Goal: Task Accomplishment & Management: Complete application form

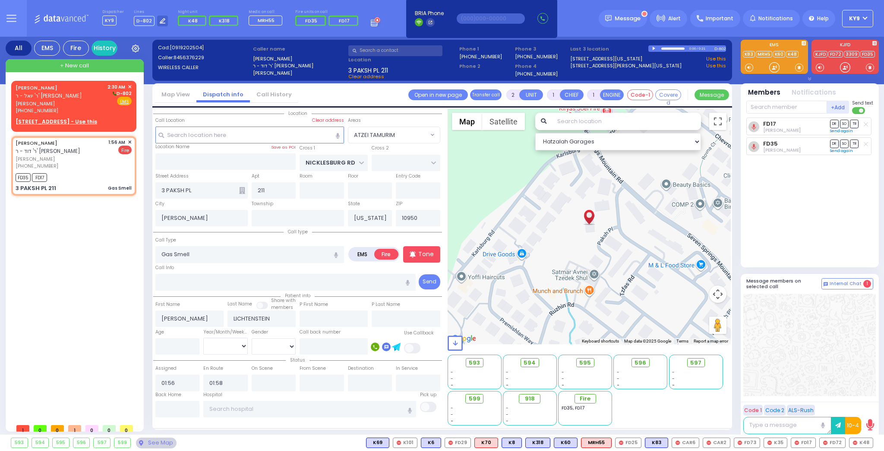
select select "ATZEI TAMURIM"
select select
click at [52, 118] on u "[STREET_ADDRESS] - Use this" at bounding box center [57, 121] width 82 height 7
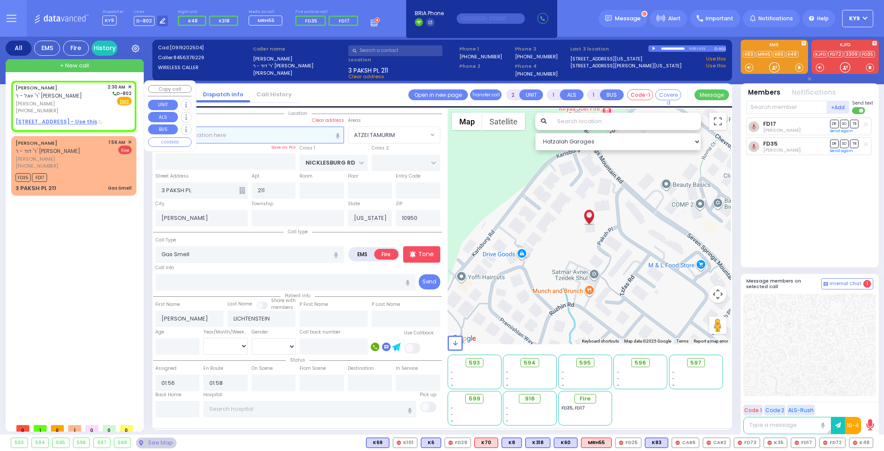
select select
radio input "true"
type input "SHMIEL"
type input "[PERSON_NAME]"
select select
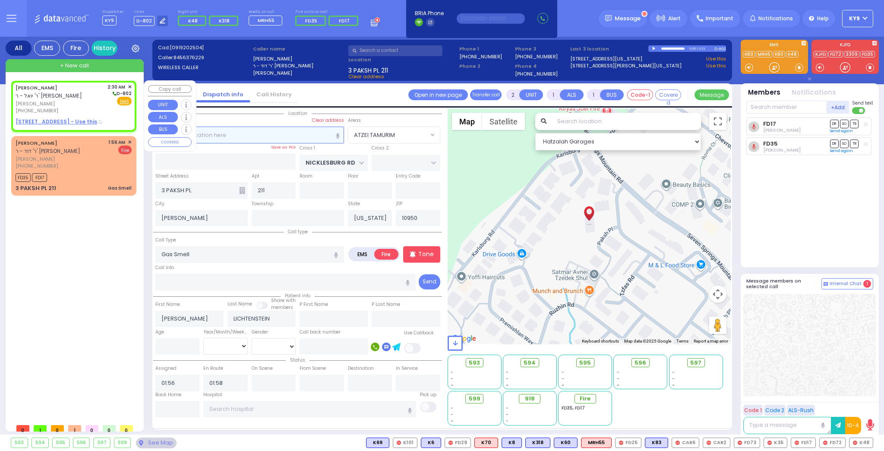
type input "02:30"
select select "Hatzalah Garages"
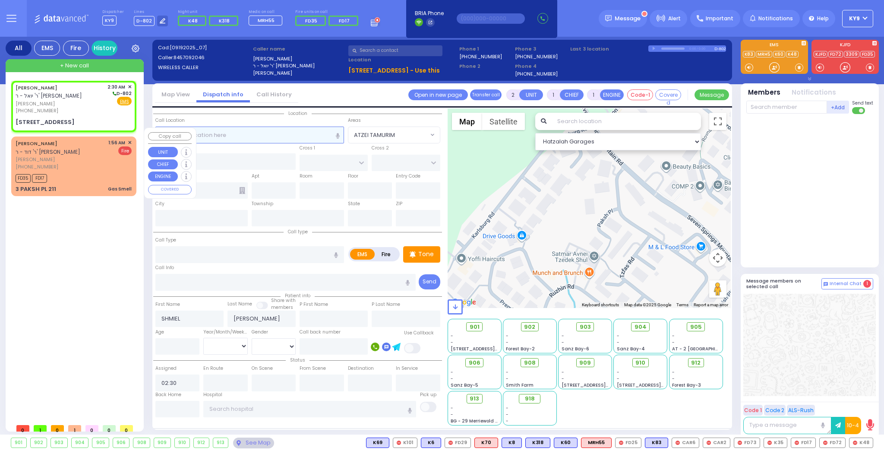
select select
radio input "true"
select select
select select "Hatzalah Garages"
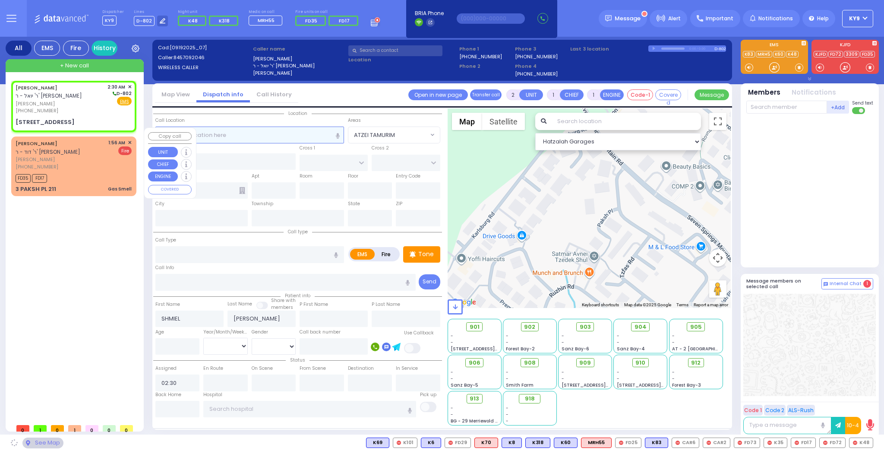
select select
radio input "true"
select select
select select "Hatzalah Garages"
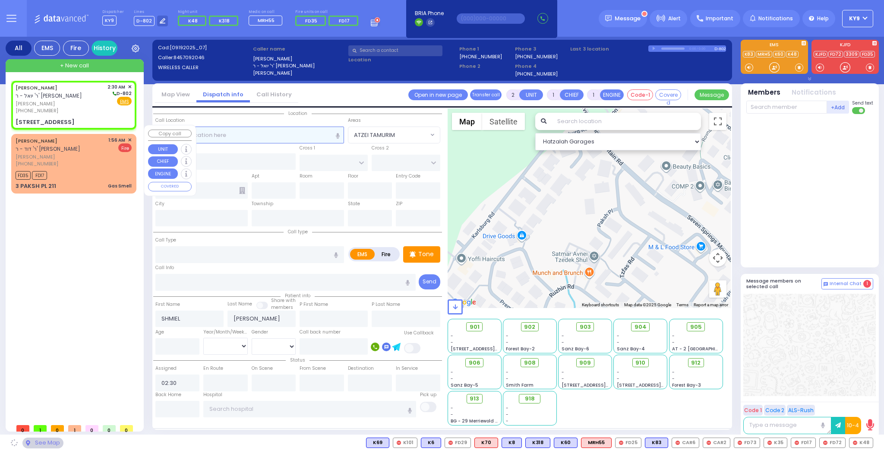
type input "CHUST RD"
type input "[GEOGRAPHIC_DATA]"
type input "[STREET_ADDRESS]"
type input "406"
type input "[PERSON_NAME]"
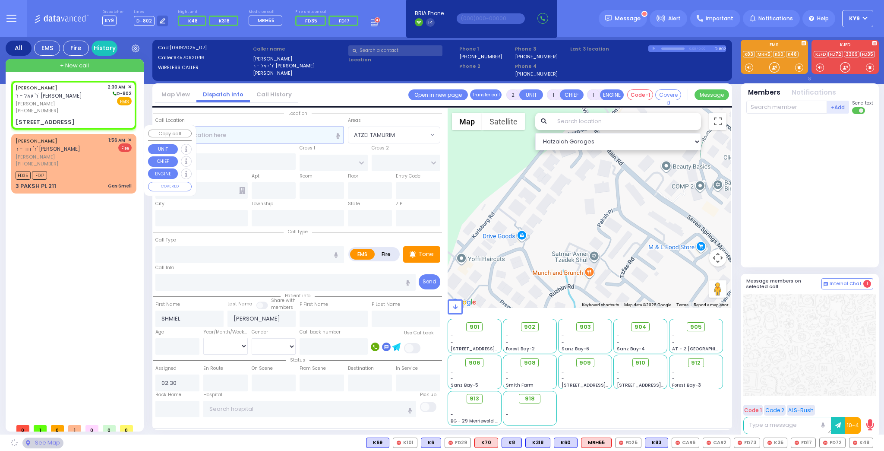
type input "[US_STATE]"
type input "10930"
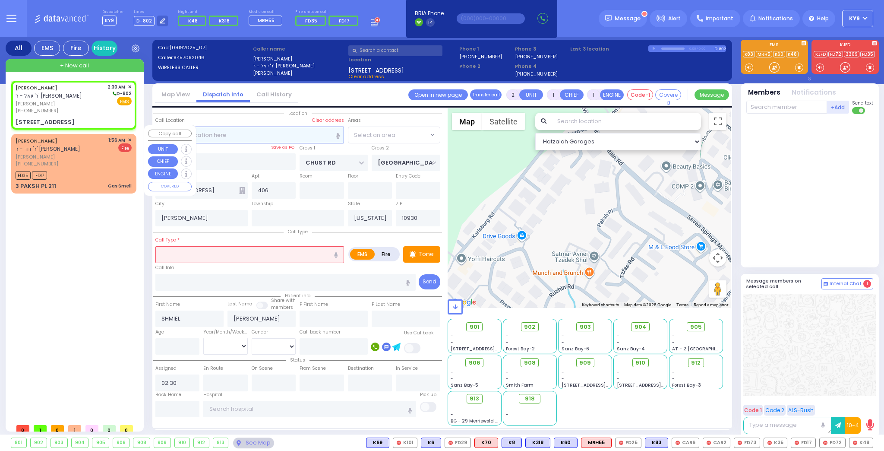
radio input "true"
select select
select select "Hatzalah Garages"
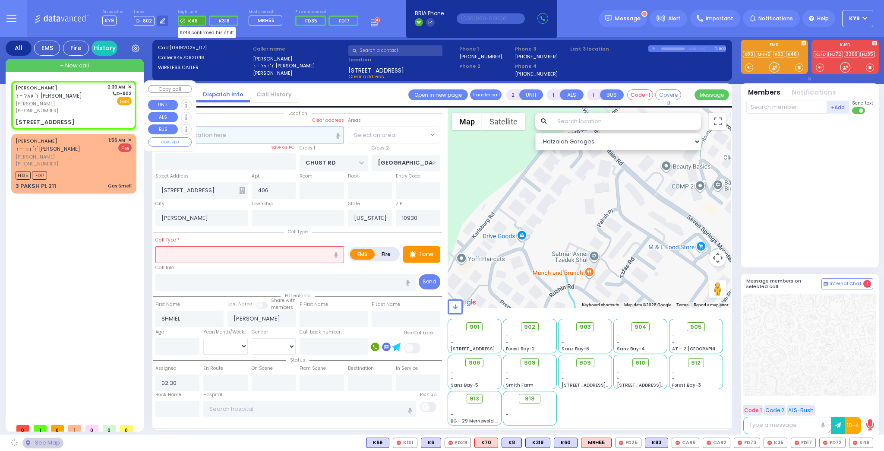
select select "VYOEL MOSHE"
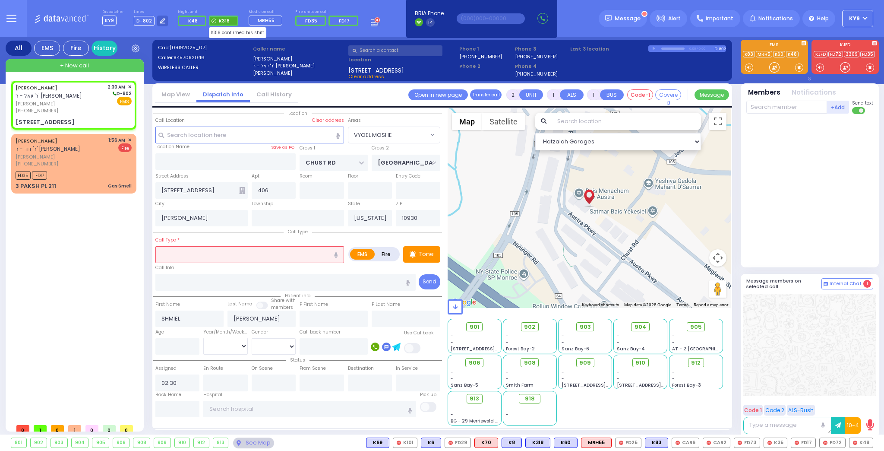
click at [221, 22] on span "K318" at bounding box center [224, 20] width 11 height 7
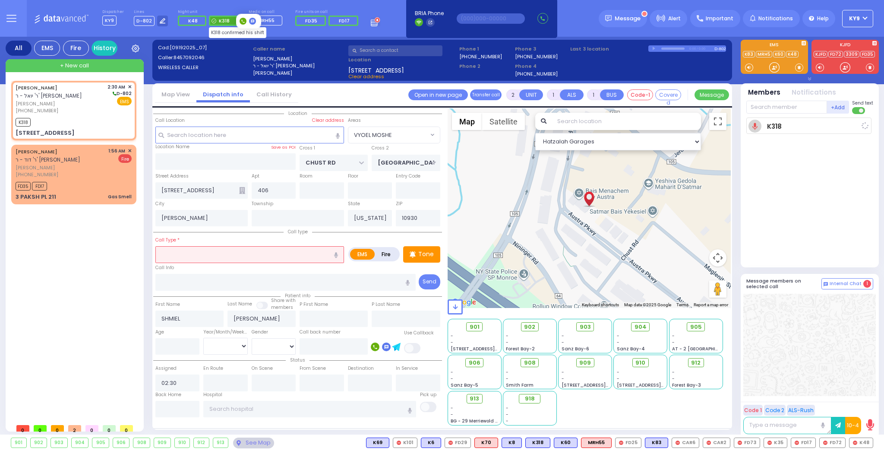
select select
radio input "true"
select select
type input "02:30"
select select "Hatzalah Garages"
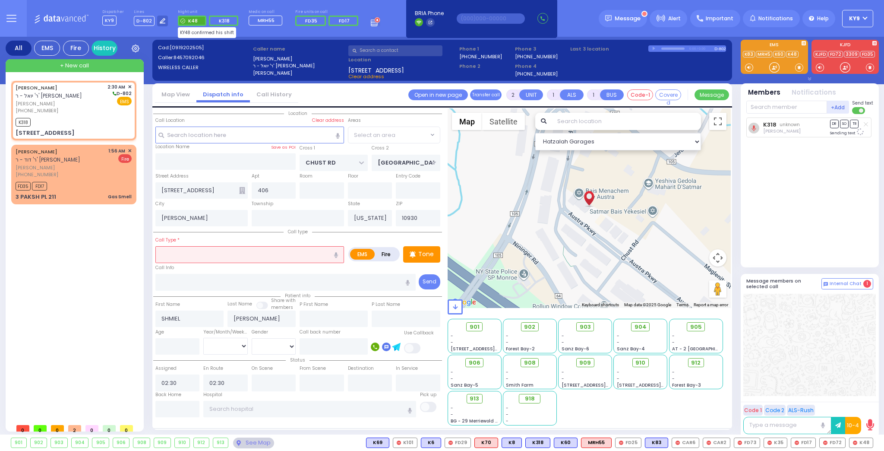
select select "VYOEL MOSHE"
click at [193, 21] on span "K48" at bounding box center [192, 21] width 28 height 10
select select
radio input "true"
select select
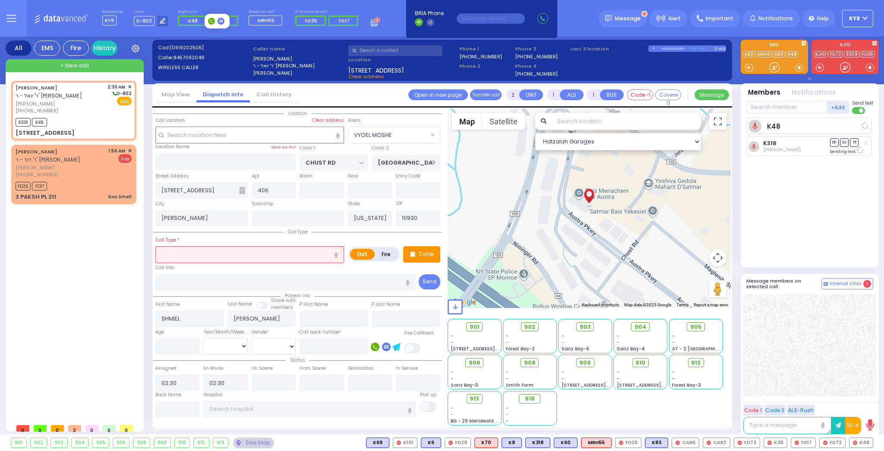
select select "Hatzalah Garages"
select select "VYOEL MOSHE"
select select
radio input "true"
select select
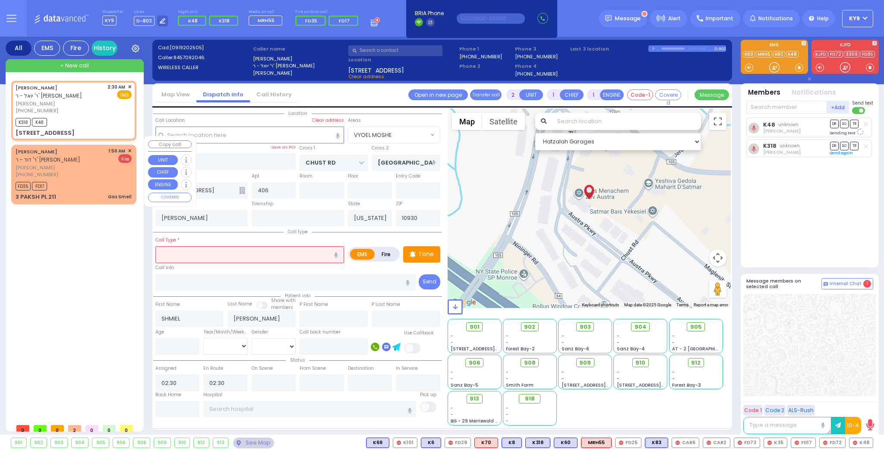
select select "Hatzalah Garages"
select select "VYOEL MOSHE"
click at [177, 250] on input "text" at bounding box center [249, 254] width 189 height 16
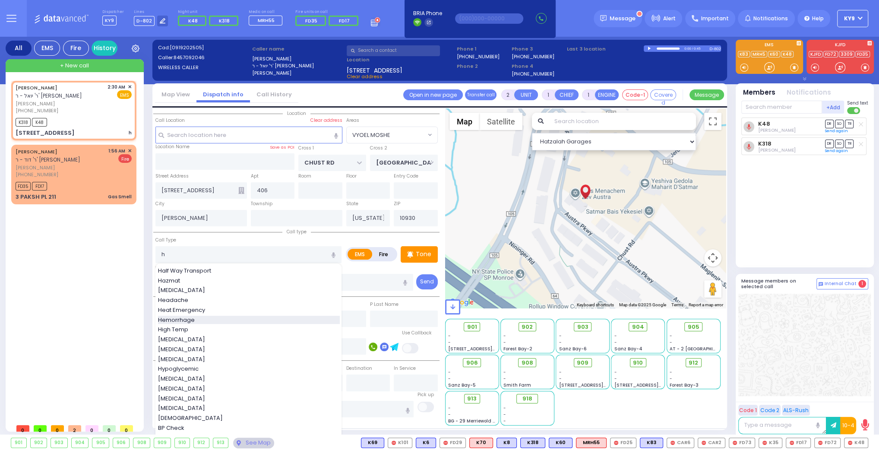
click at [181, 319] on span "Hemorrhage" at bounding box center [178, 320] width 40 height 9
type input "Hemorrhage"
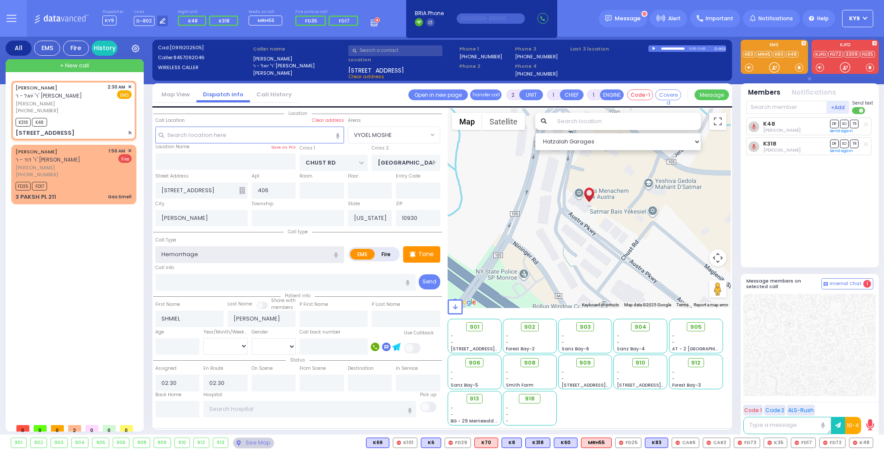
select select
radio input "true"
select select
select select "Hatzalah Garages"
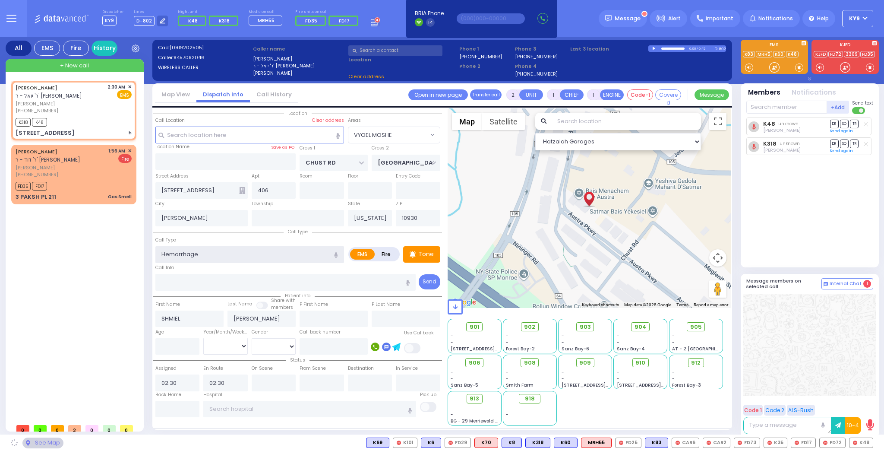
select select "VYOEL MOSHE"
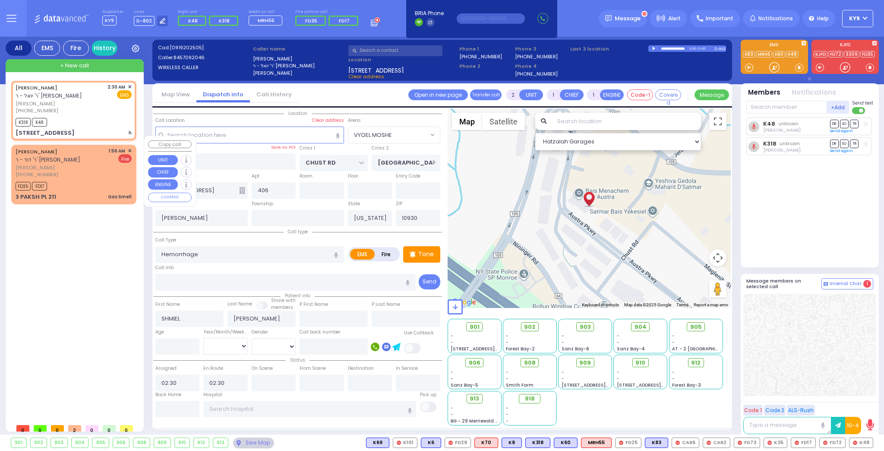
click at [97, 180] on div "FD35 FD17" at bounding box center [74, 185] width 116 height 11
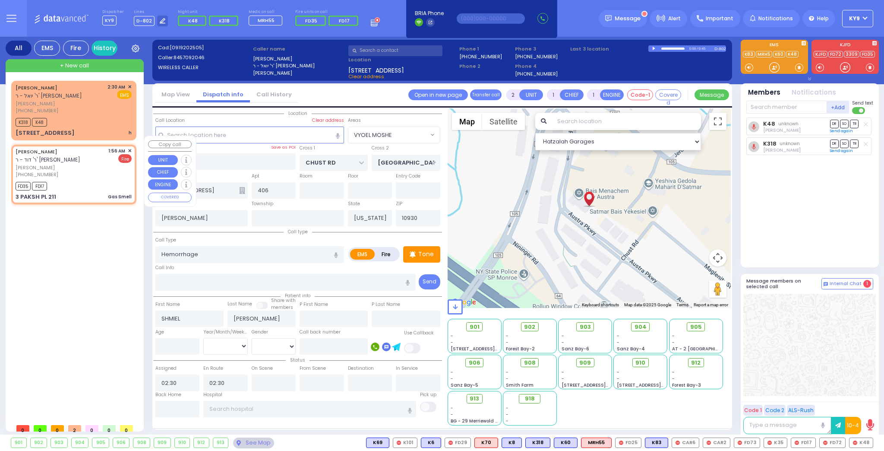
select select
type input "Gas Smell"
radio input "false"
radio input "true"
type input "[PERSON_NAME]"
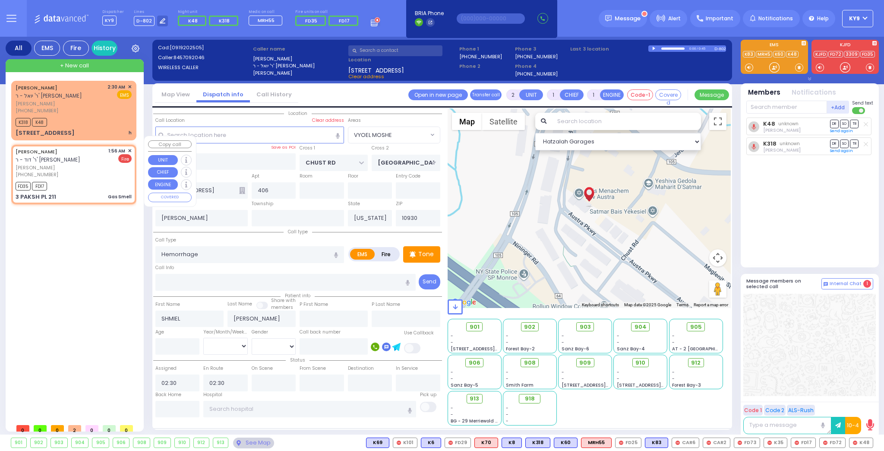
type input "LICHTENSTEIN"
select select
type input "01:56"
type input "01:58"
select select "Hatzalah Garages"
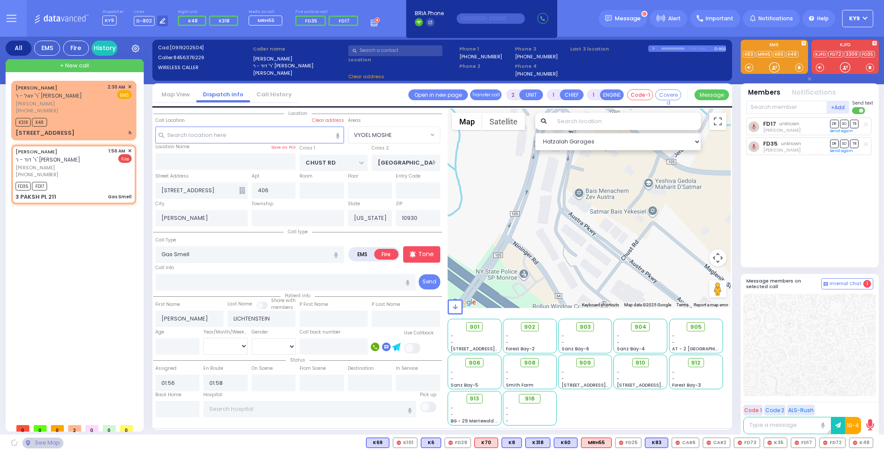
type input "NICKLESBURG RD"
type input "3 PAKSH PL"
type input "211"
type input "10950"
select select "ATZEI TAMURIM"
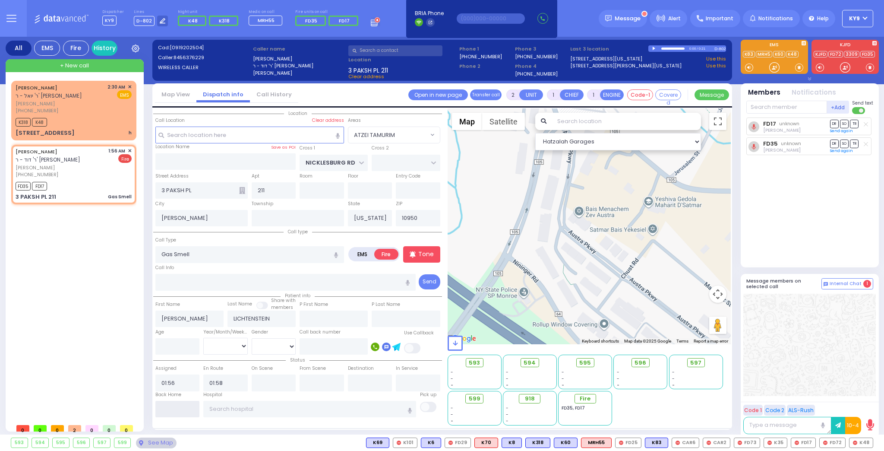
click at [185, 411] on input "text" at bounding box center [177, 409] width 44 height 16
type input "02:31"
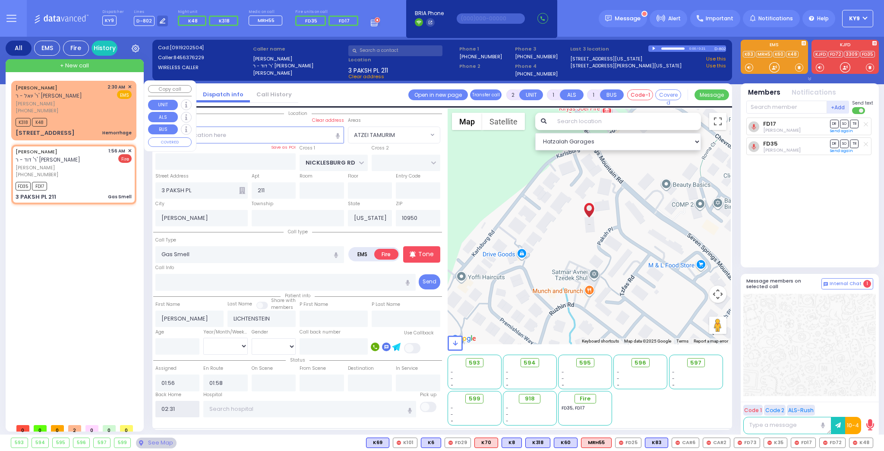
select select
radio input "true"
select select
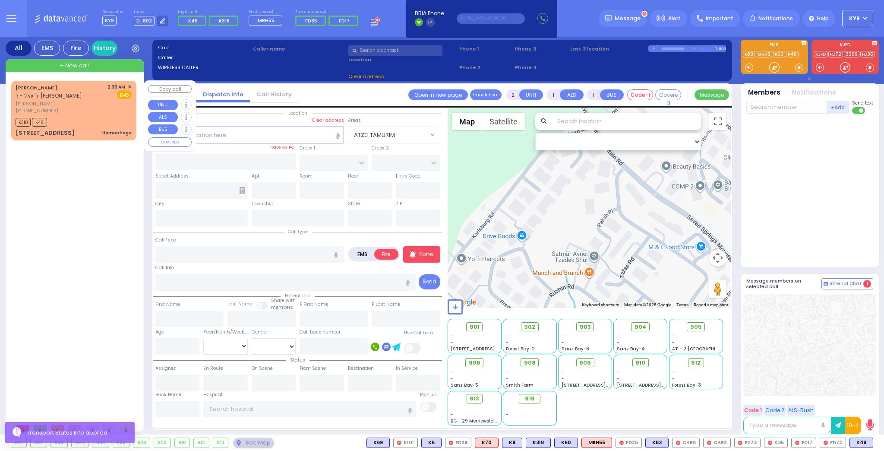
click at [85, 107] on div "[PHONE_NUMBER]" at bounding box center [60, 110] width 89 height 7
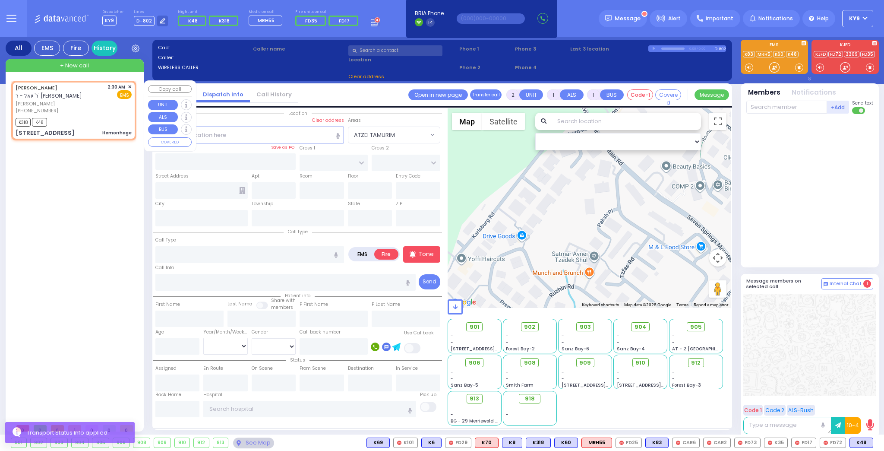
select select
type input "Hemorrhage"
radio input "true"
type input "SHMIEL"
type input "[PERSON_NAME]"
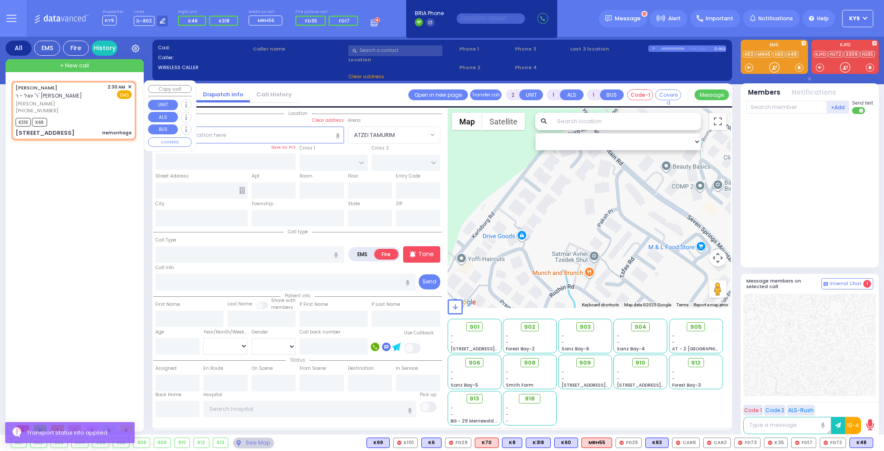
select select
type input "02:30"
select select "Hatzalah Garages"
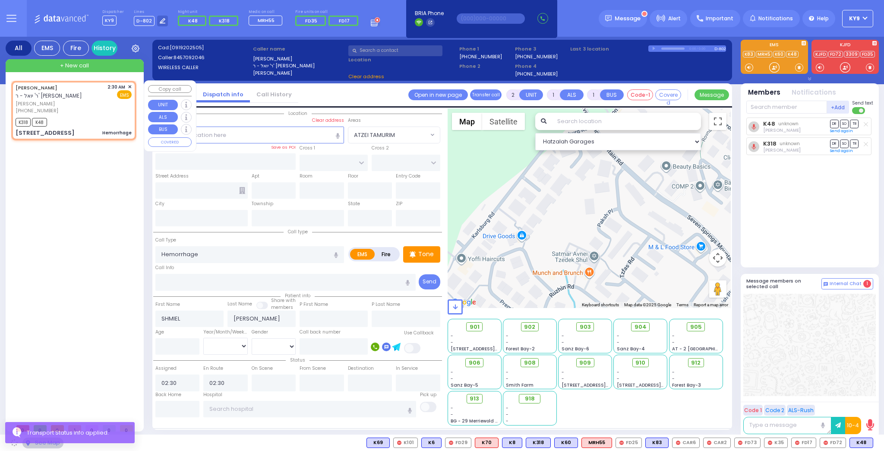
type input "CHUST RD"
type input "[GEOGRAPHIC_DATA]"
type input "[STREET_ADDRESS]"
type input "406"
type input "[PERSON_NAME]"
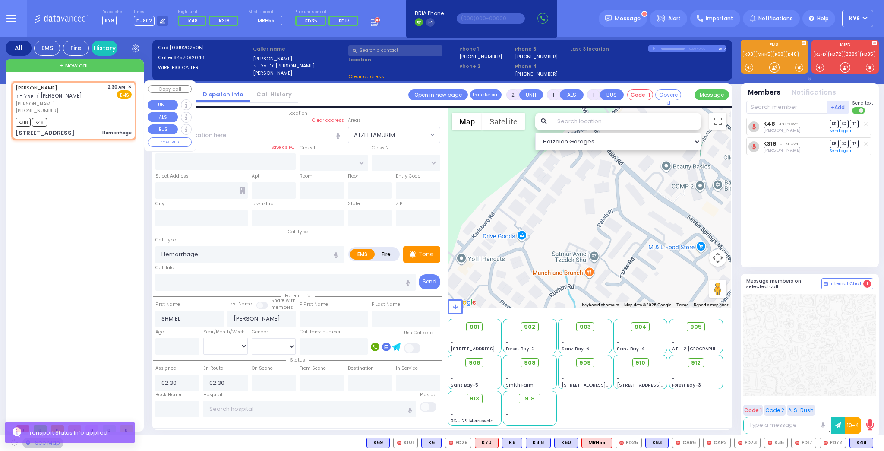
type input "[US_STATE]"
type input "10930"
select select "VYOEL MOSHE"
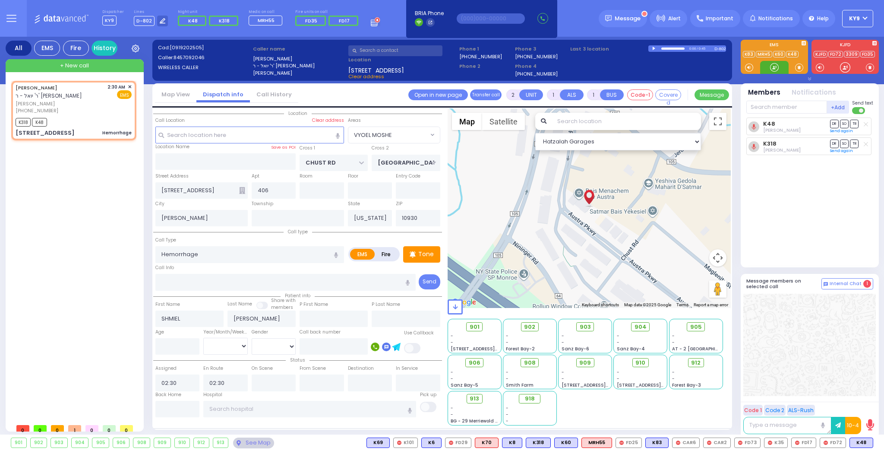
click at [774, 69] on div at bounding box center [774, 67] width 9 height 9
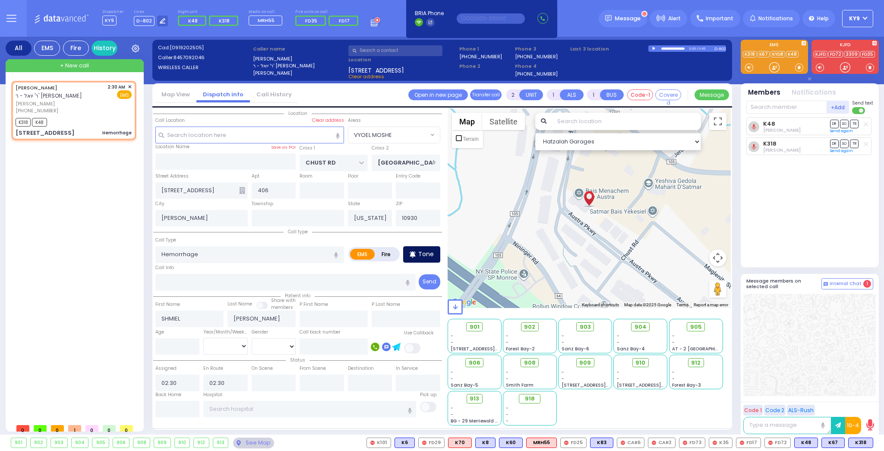
click at [423, 251] on p "Tone" at bounding box center [426, 254] width 16 height 9
drag, startPoint x: 775, startPoint y: 65, endPoint x: 745, endPoint y: 63, distance: 29.9
click at [774, 66] on div at bounding box center [774, 67] width 9 height 9
click at [421, 256] on p "Tone" at bounding box center [426, 254] width 16 height 9
click at [770, 66] on div at bounding box center [774, 67] width 9 height 9
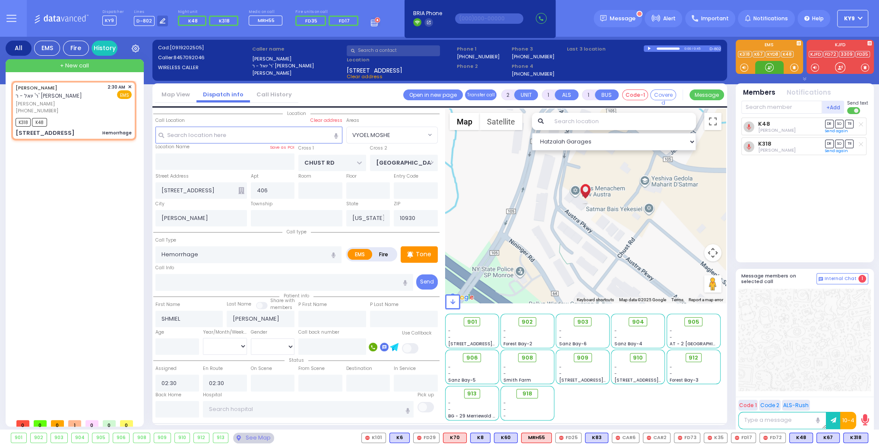
click at [766, 70] on div at bounding box center [769, 67] width 9 height 9
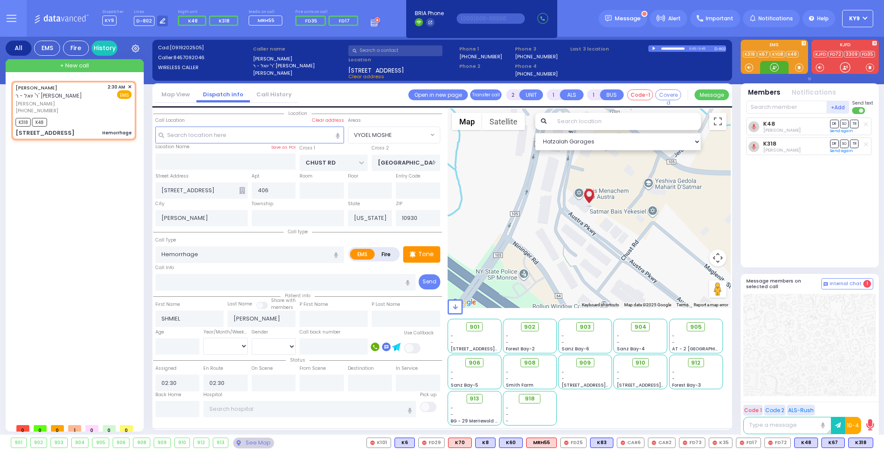
click at [770, 68] on div at bounding box center [774, 67] width 9 height 9
click at [772, 69] on div at bounding box center [774, 67] width 9 height 9
click at [772, 68] on div at bounding box center [774, 67] width 9 height 9
click at [775, 66] on div at bounding box center [774, 67] width 9 height 9
click at [641, 364] on span "910" at bounding box center [644, 362] width 10 height 9
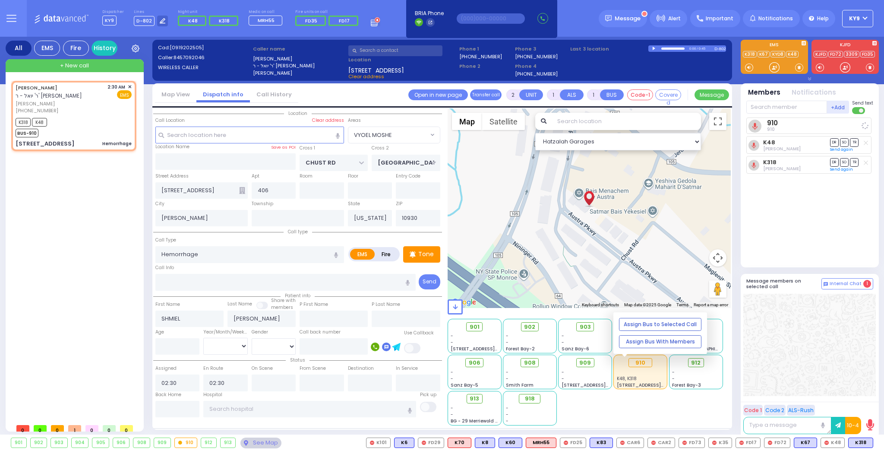
select select
radio input "true"
select select
select select "Hatzalah Garages"
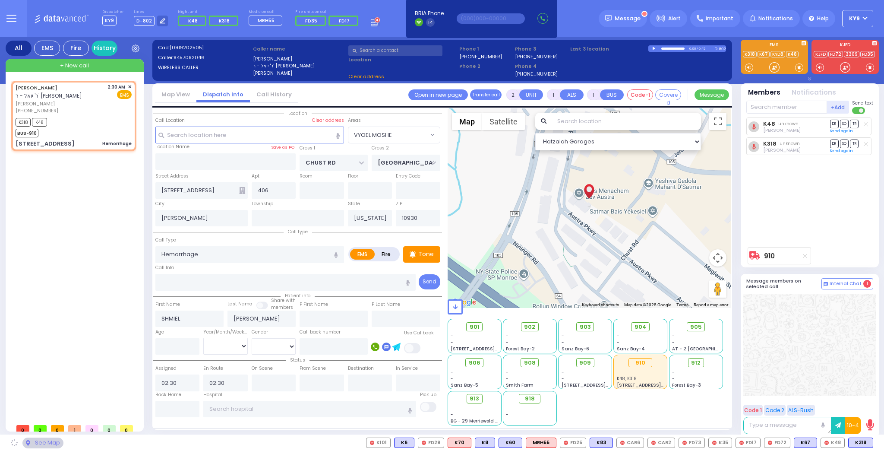
select select "VYOEL MOSHE"
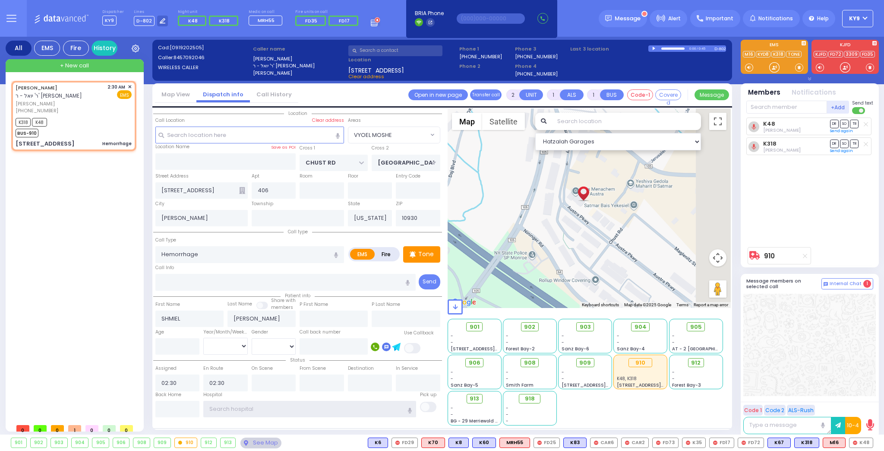
click at [242, 406] on input "text" at bounding box center [309, 409] width 213 height 16
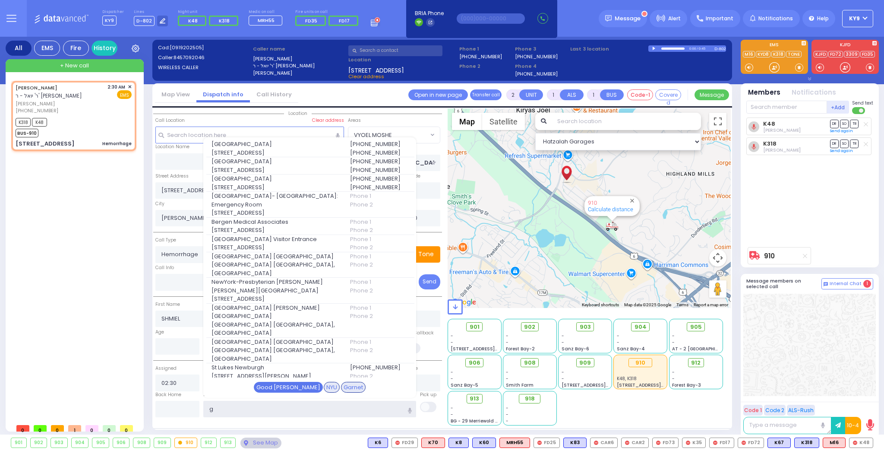
type input "g"
click at [283, 386] on div "Good [PERSON_NAME]" at bounding box center [288, 387] width 69 height 11
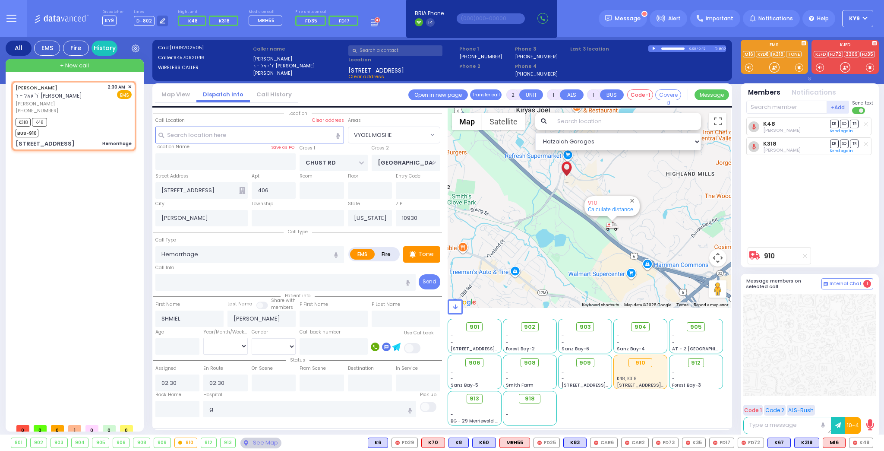
select select
radio input "true"
select select
type input "[GEOGRAPHIC_DATA]"
select select "Hatzalah Garages"
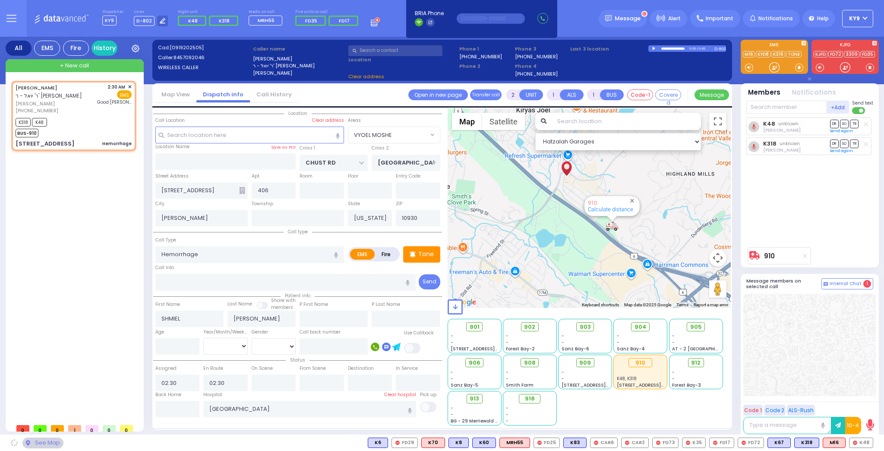
select select "VYOEL MOSHE"
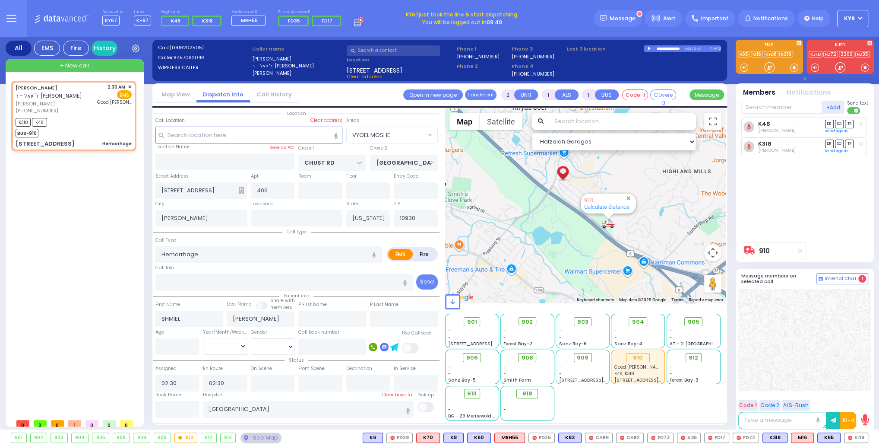
click at [861, 16] on button "KY9" at bounding box center [852, 18] width 31 height 17
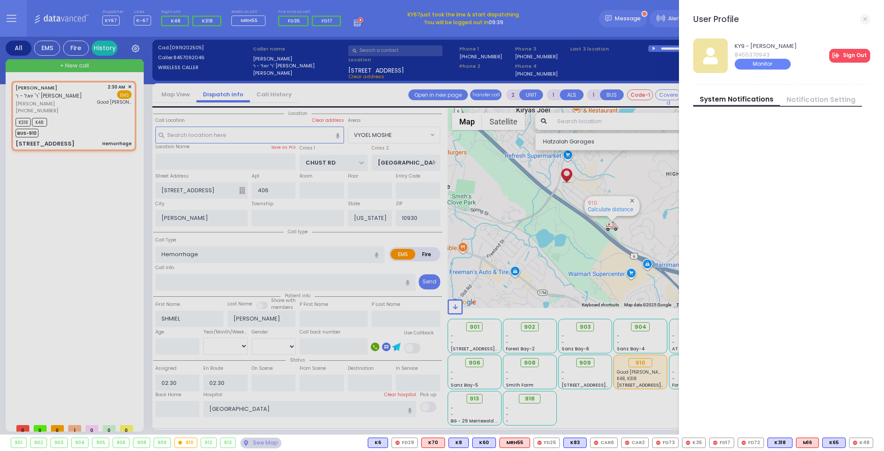
click at [858, 54] on link "Sign Out" at bounding box center [849, 56] width 41 height 14
